Goal: Task Accomplishment & Management: Use online tool/utility

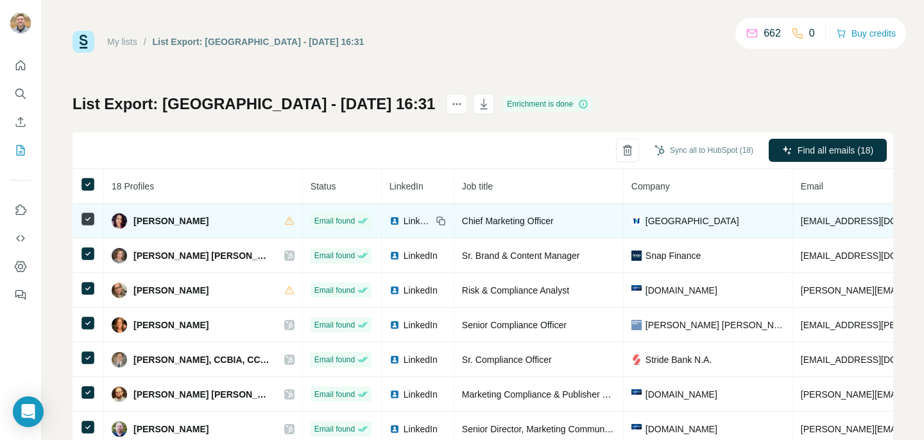
click at [817, 216] on span "[EMAIL_ADDRESS][DOMAIN_NAME]" at bounding box center [877, 221] width 152 height 10
copy span "[EMAIL_ADDRESS][DOMAIN_NAME]"
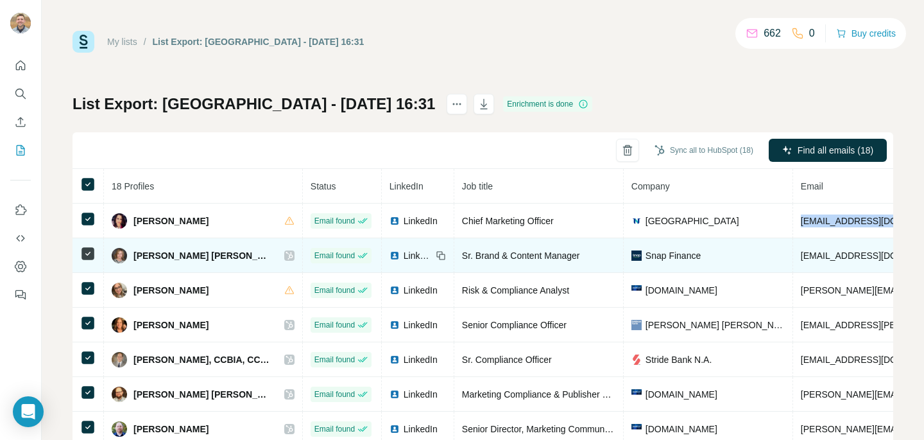
click at [817, 253] on span "cbouwhuis@snapfinance.com" at bounding box center [877, 255] width 152 height 10
copy span "cbouwhuis@snapfinance.com"
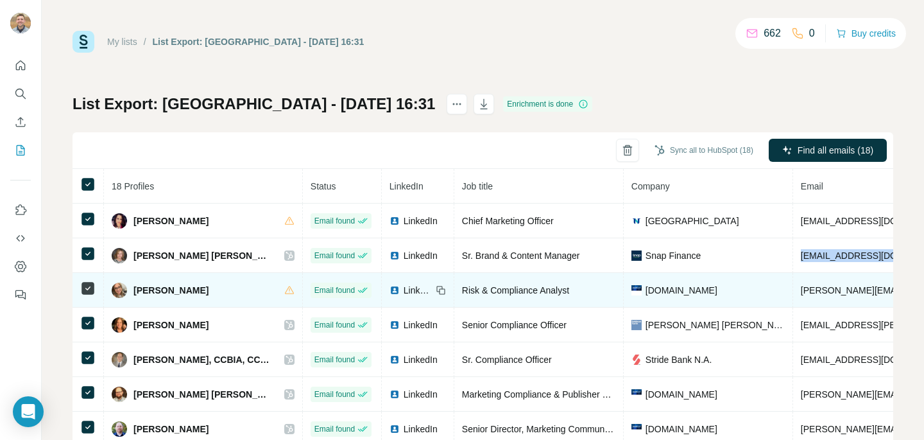
copy span "danielle.geiger@credit.com"
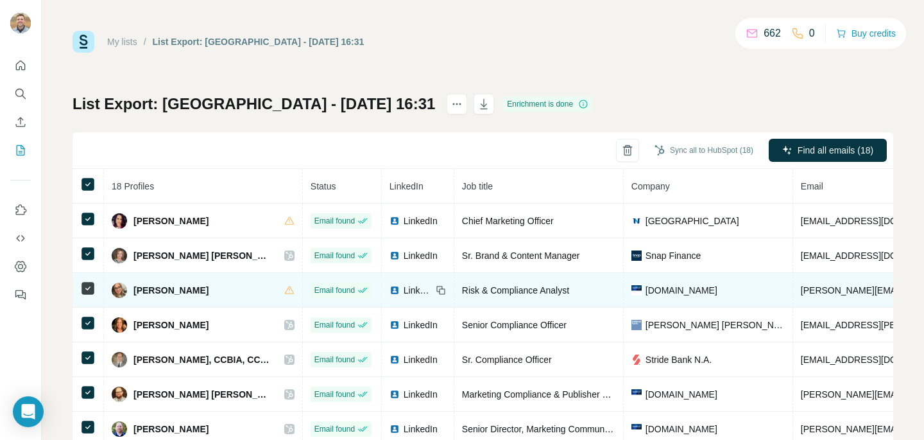
copy span "danielle.geiger@credit.com"
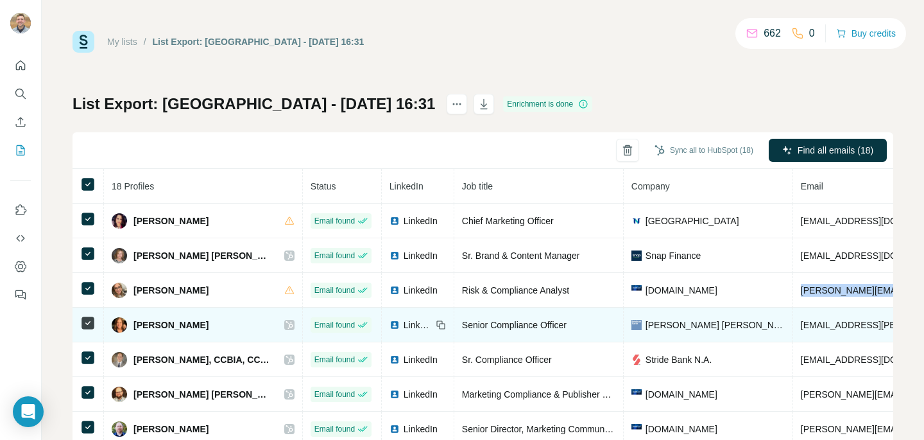
click at [801, 327] on span "liz.laney@gs.com" at bounding box center [914, 325] width 226 height 10
copy span "liz.laney@gs.com"
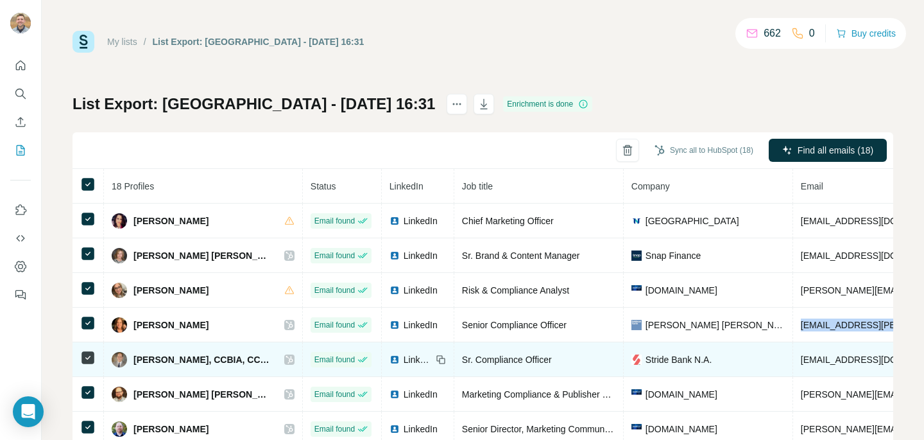
copy span "gwestover@stridebank.com"
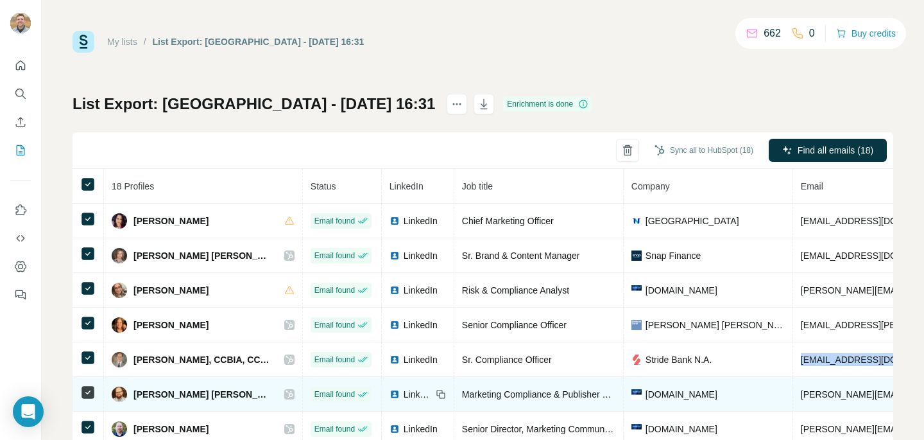
copy span "jackson.poore@credit.com"
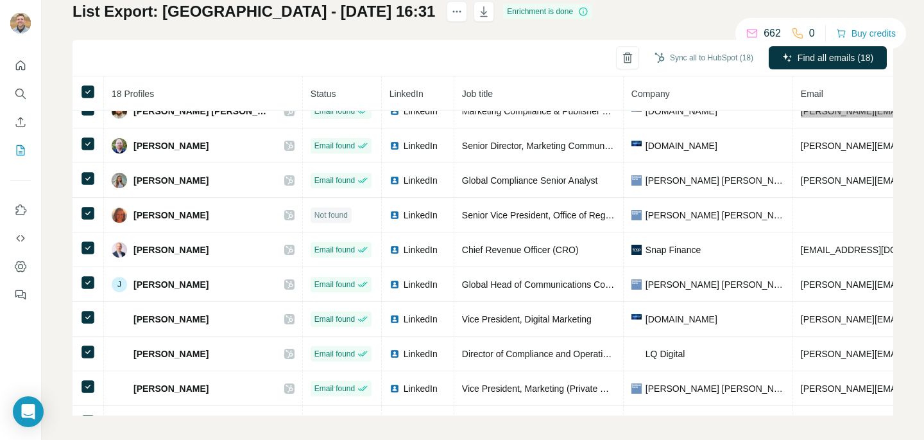
scroll to position [178, 0]
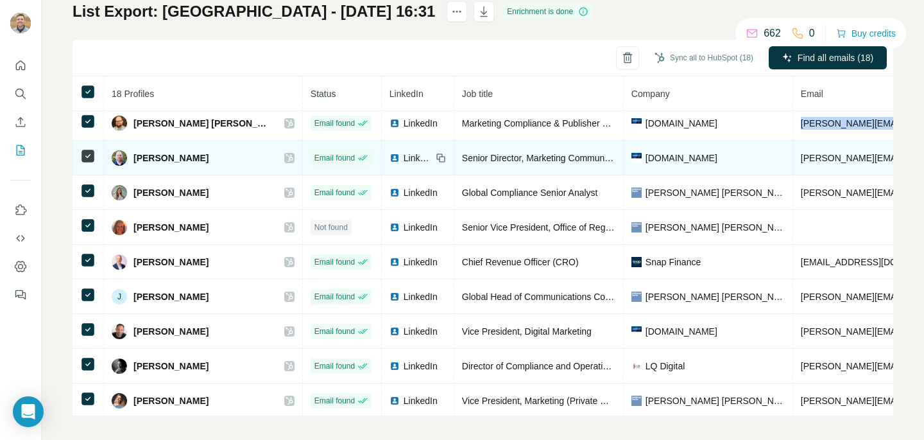
copy span "james.paxman@credit.com"
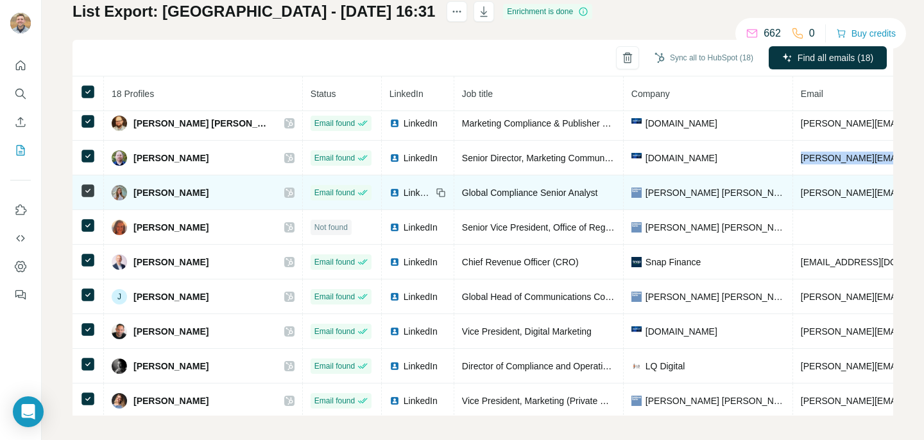
copy span "jamie.limberopoulos@gs.com"
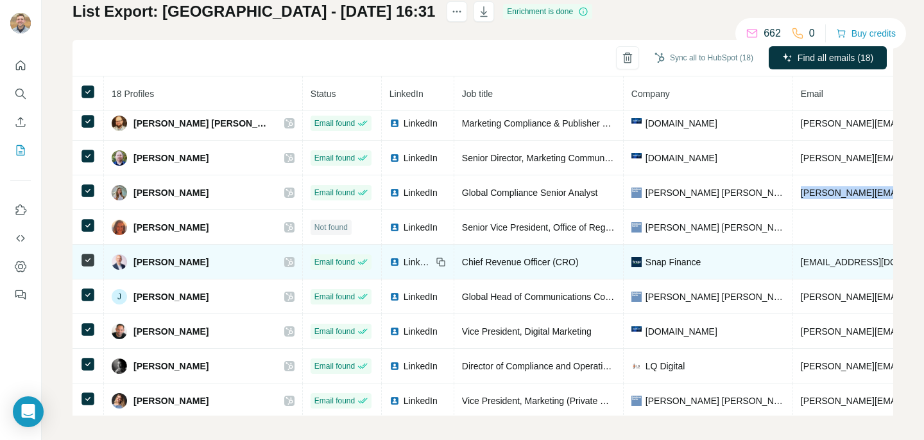
copy span "jcullerton@snapfinance.com"
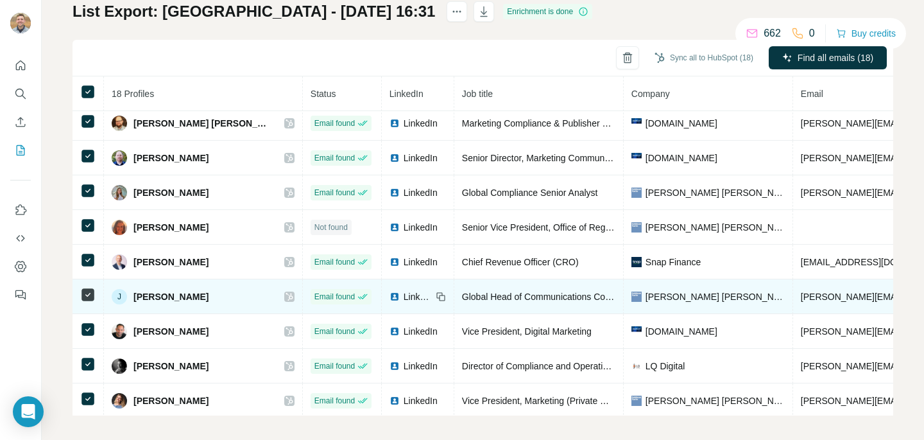
click at [801, 292] on span "jon.gudmandsen@gs.com" at bounding box center [914, 296] width 226 height 10
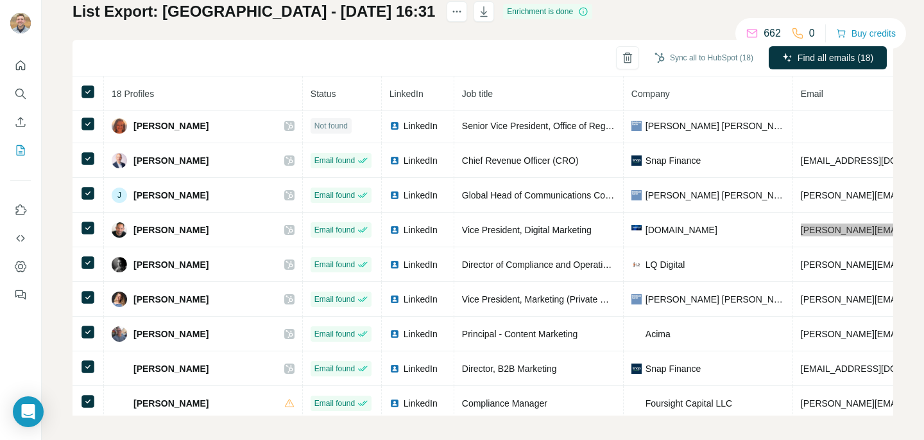
scroll to position [280, 0]
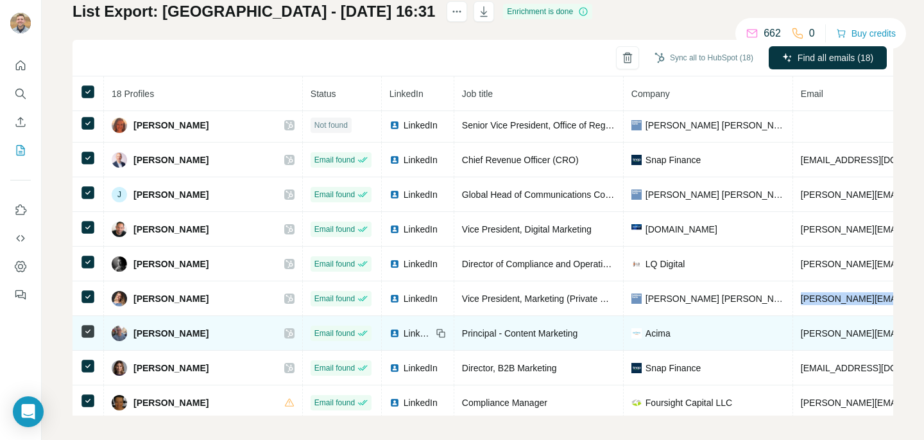
click at [826, 336] on span "paul.massignani@acima.com" at bounding box center [914, 333] width 226 height 10
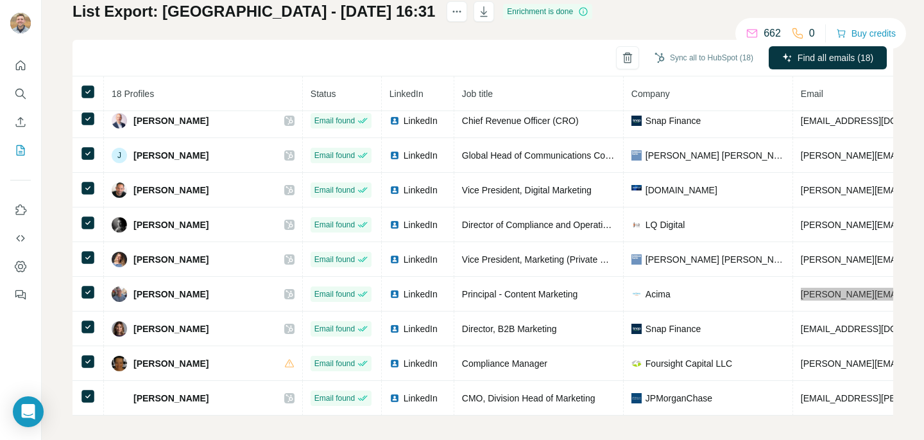
scroll to position [99, 0]
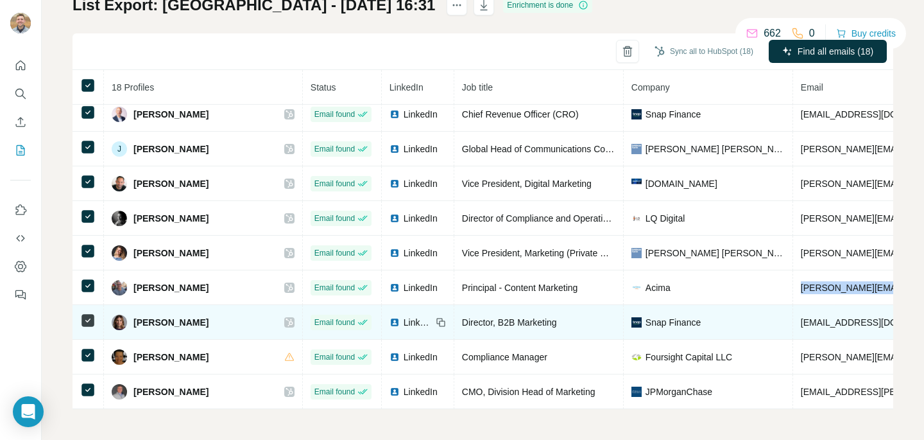
click at [830, 320] on span "sshivers@snapfinance.com" at bounding box center [877, 322] width 152 height 10
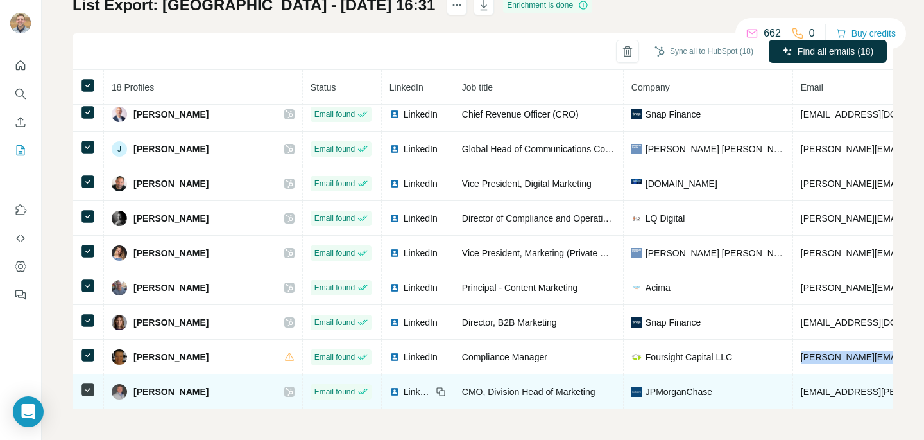
click at [818, 388] on span "sterling.jackson@jpmorgan.com" at bounding box center [914, 391] width 226 height 10
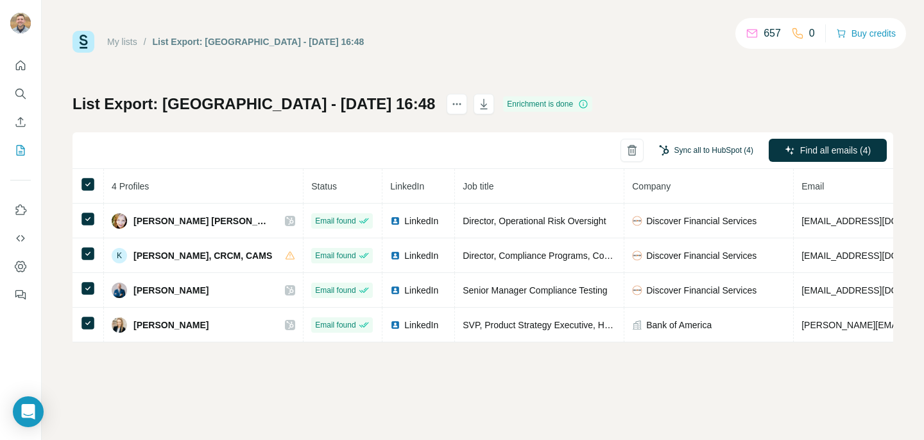
click at [702, 148] on button "Sync all to HubSpot (4)" at bounding box center [706, 150] width 112 height 19
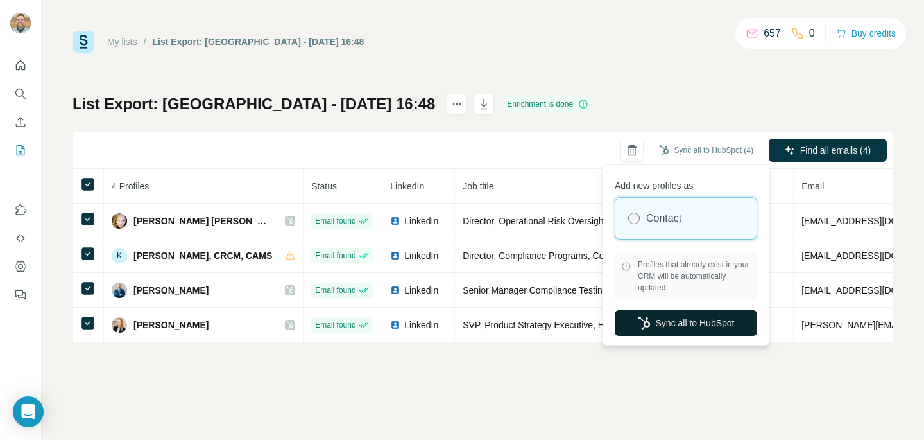
click at [687, 316] on button "Sync all to HubSpot" at bounding box center [686, 323] width 142 height 26
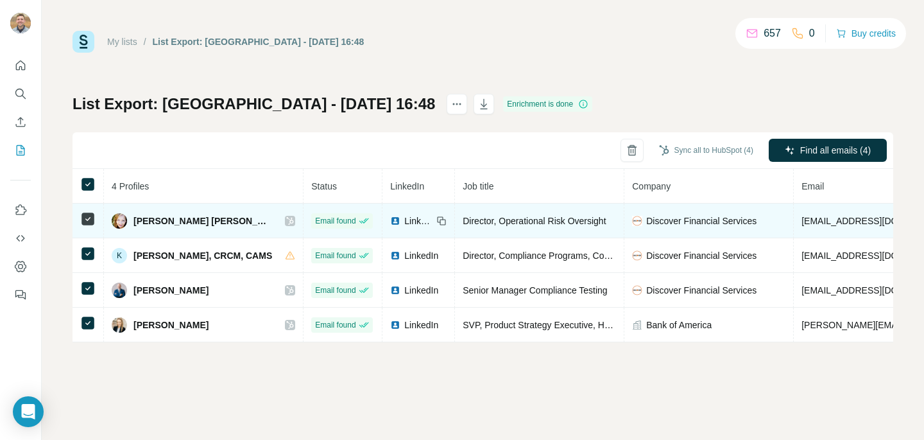
click at [823, 221] on span "[EMAIL_ADDRESS][DOMAIN_NAME]" at bounding box center [877, 221] width 152 height 10
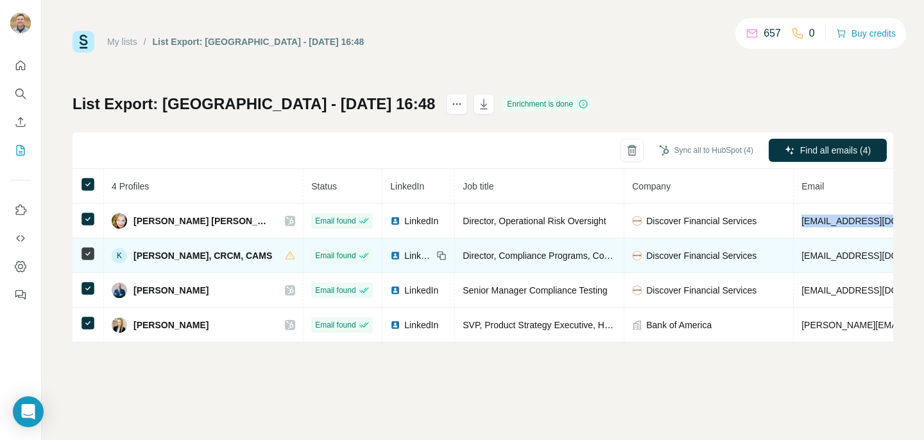
click at [828, 257] on span "[EMAIL_ADDRESS][DOMAIN_NAME]" at bounding box center [877, 255] width 152 height 10
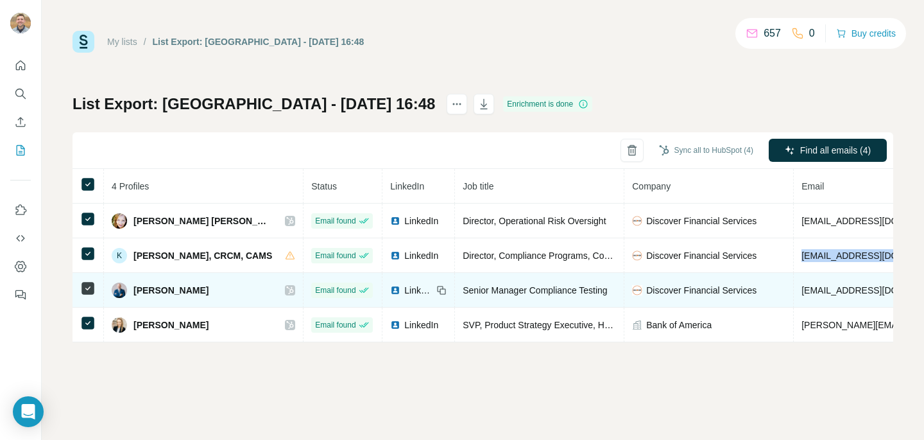
click at [801, 290] on span "[EMAIL_ADDRESS][DOMAIN_NAME]" at bounding box center [877, 290] width 152 height 10
